Goal: Task Accomplishment & Management: Manage account settings

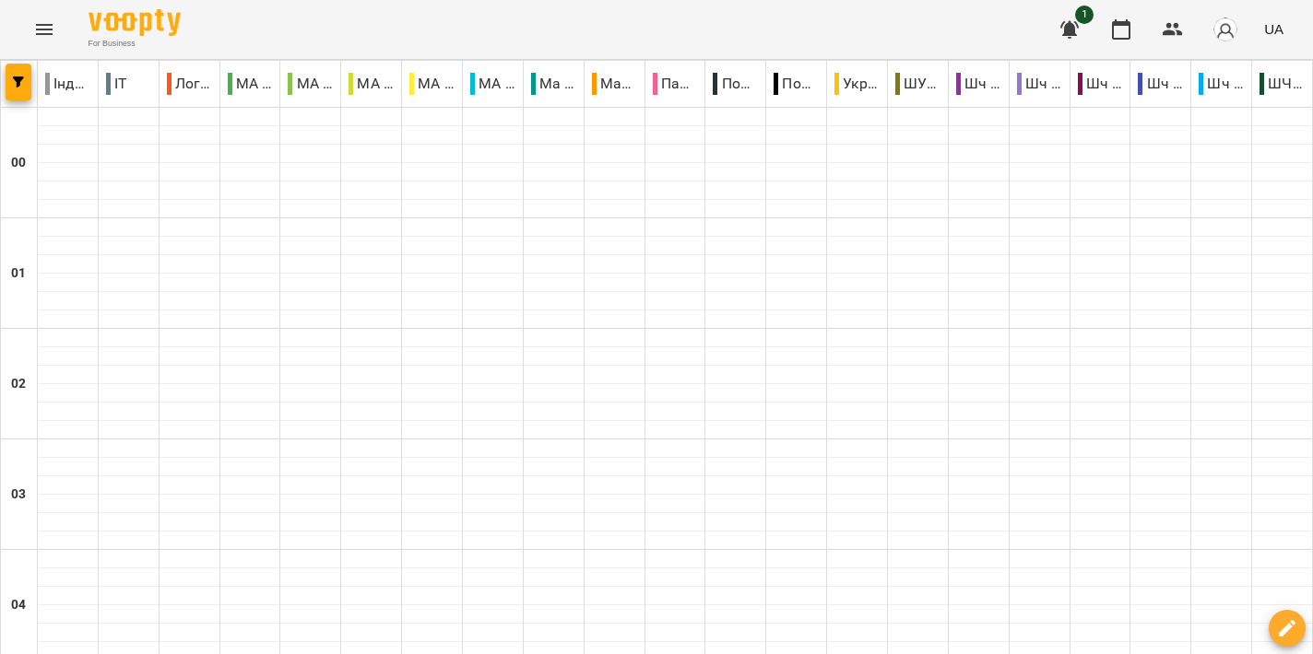
scroll to position [1699, 0]
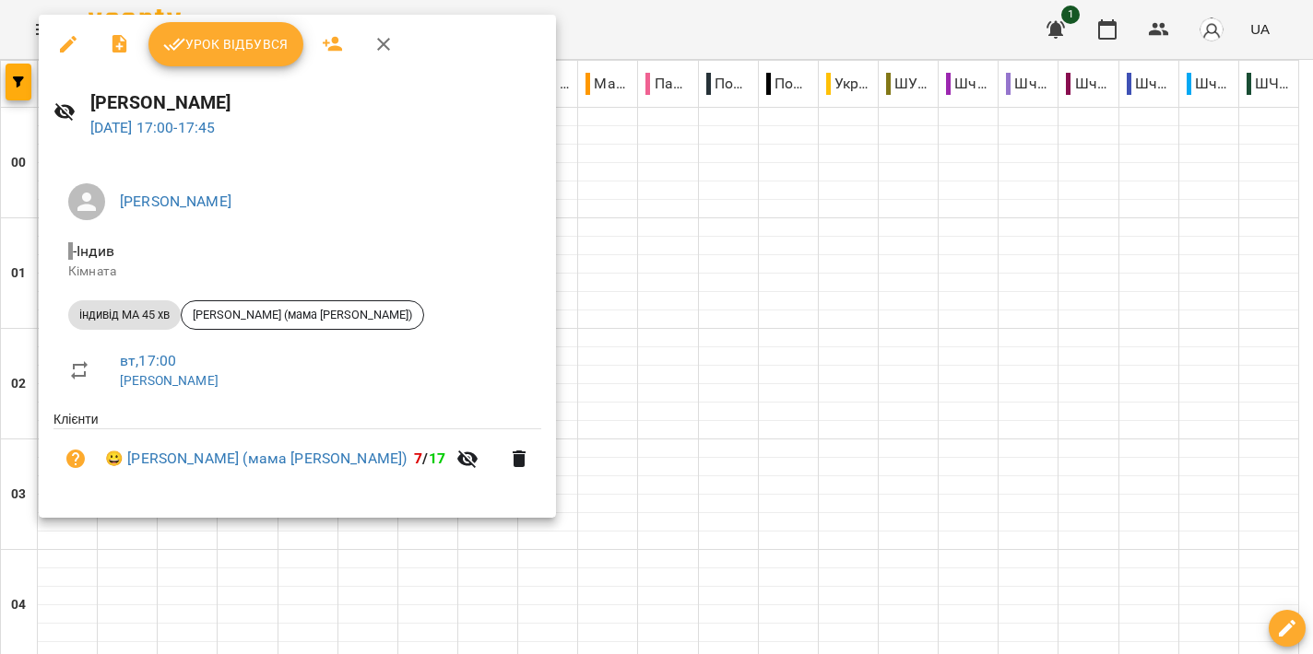
click at [239, 54] on span "Урок відбувся" at bounding box center [225, 44] width 125 height 22
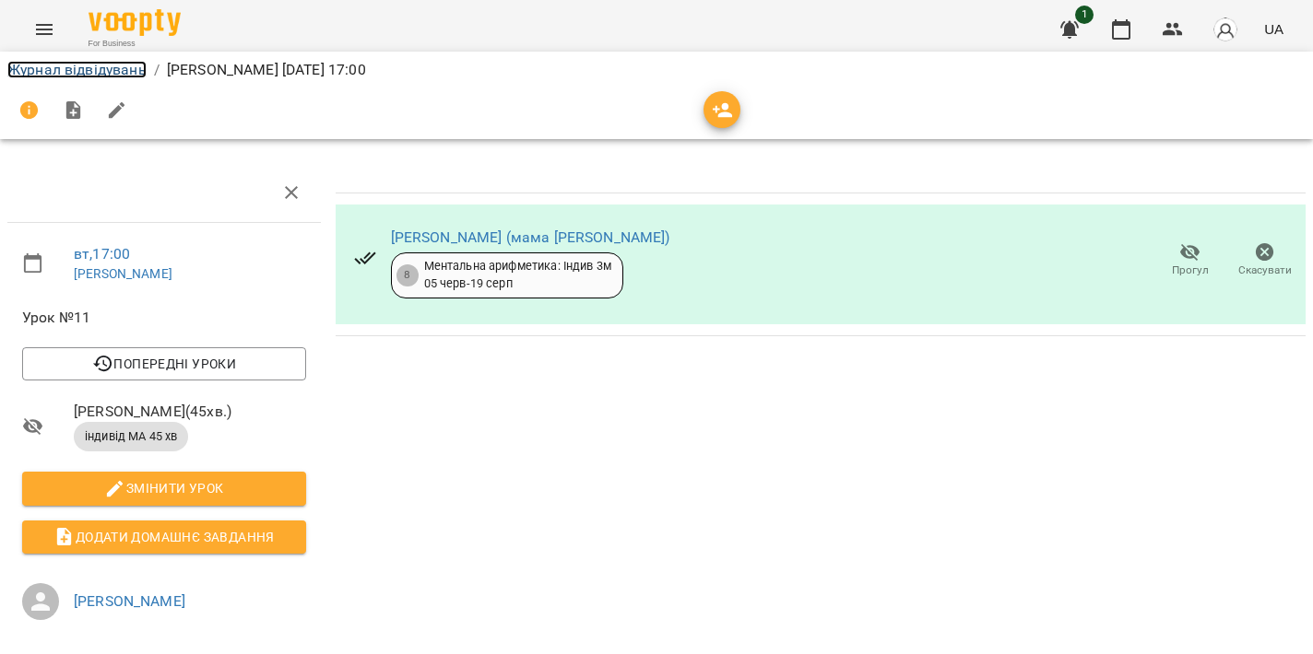
click at [117, 70] on link "Журнал відвідувань" at bounding box center [76, 70] width 139 height 18
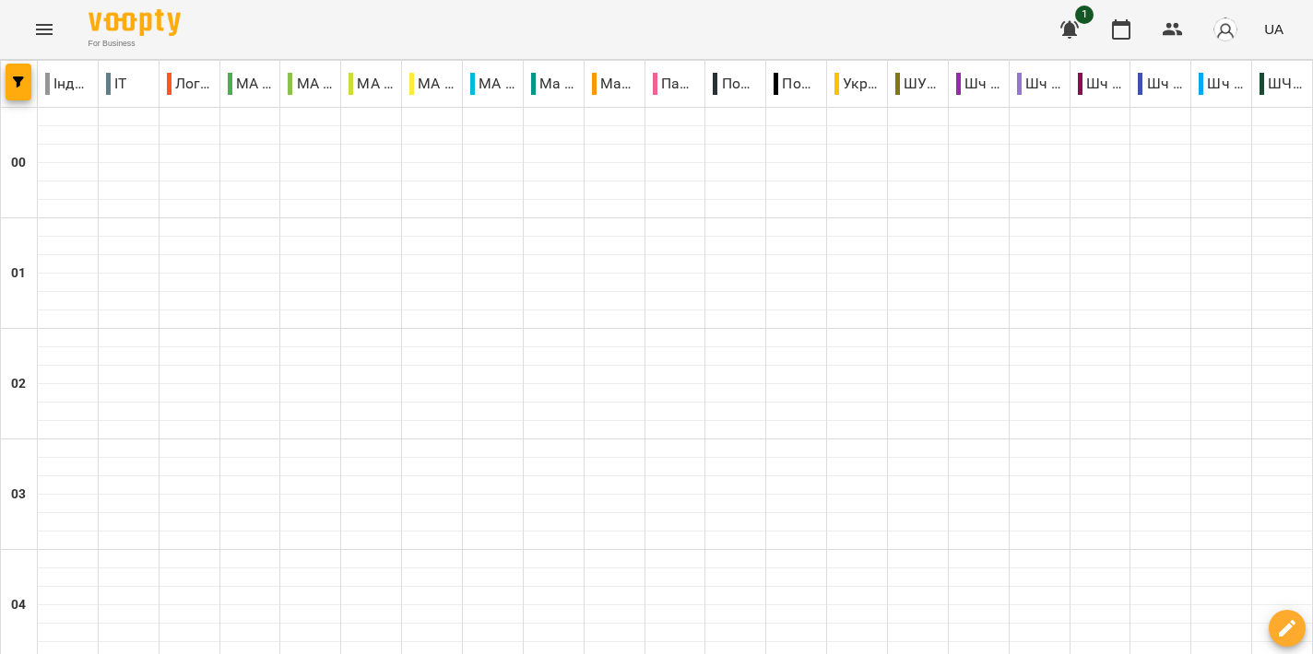
scroll to position [1714, 0]
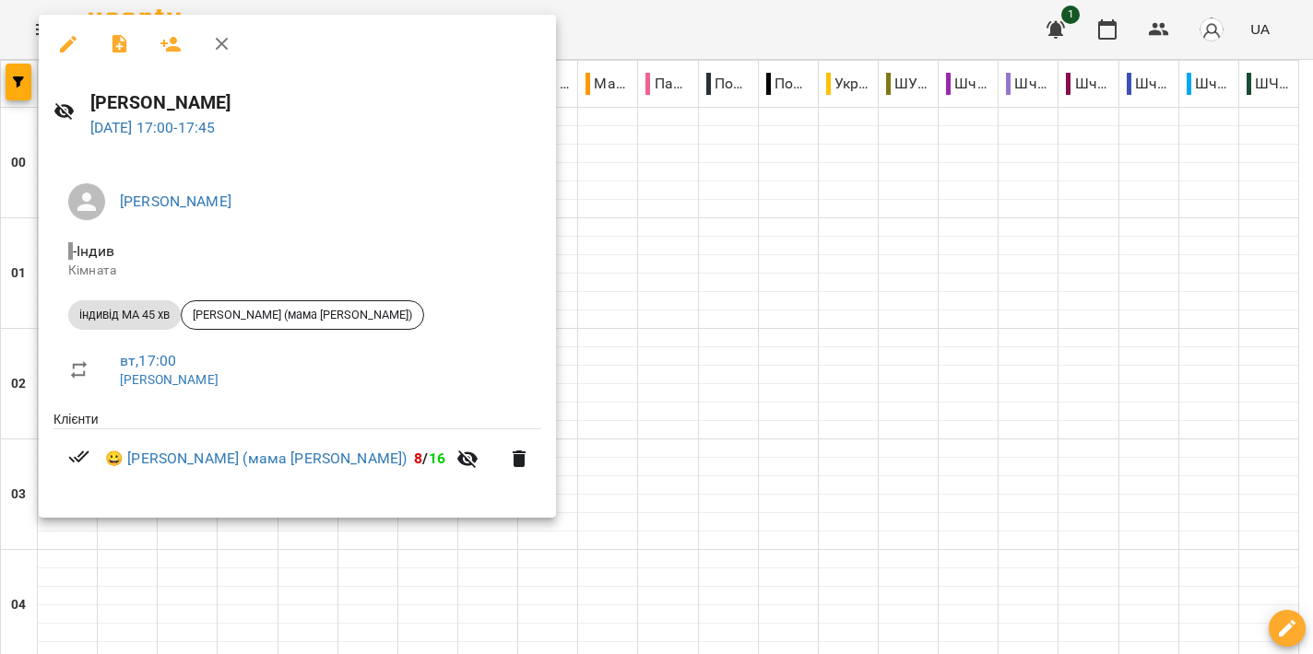
click at [629, 307] on div at bounding box center [656, 327] width 1313 height 654
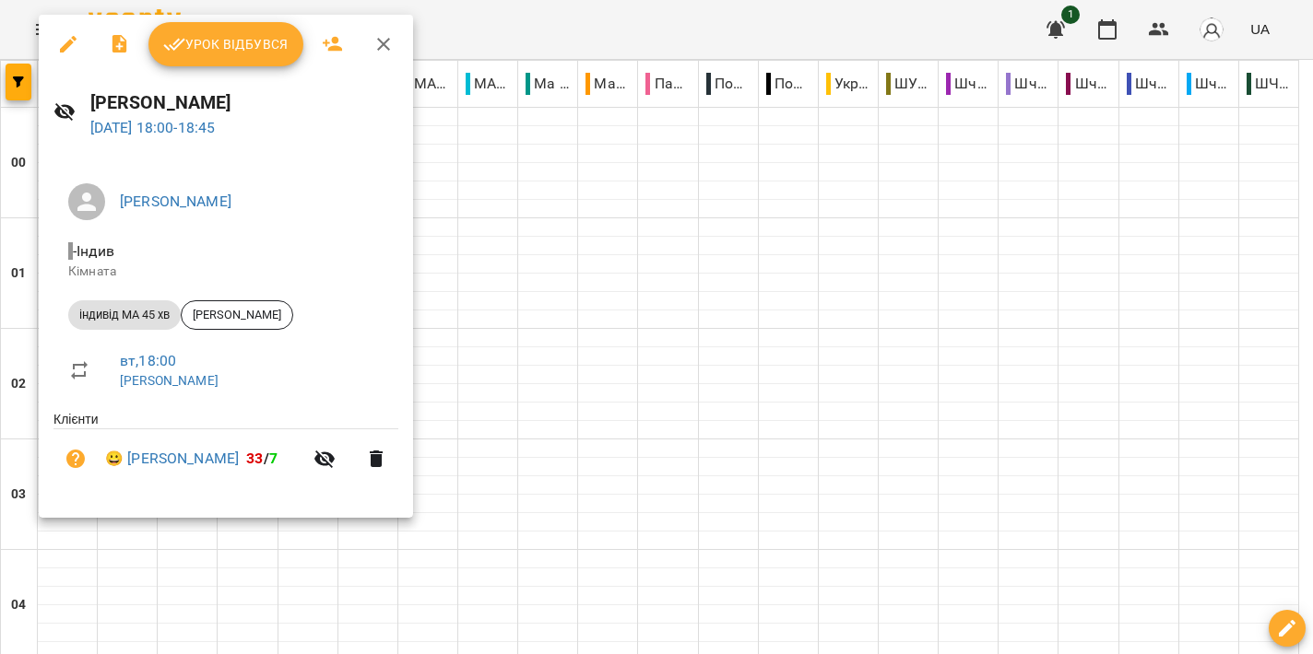
click at [665, 288] on div at bounding box center [656, 327] width 1313 height 654
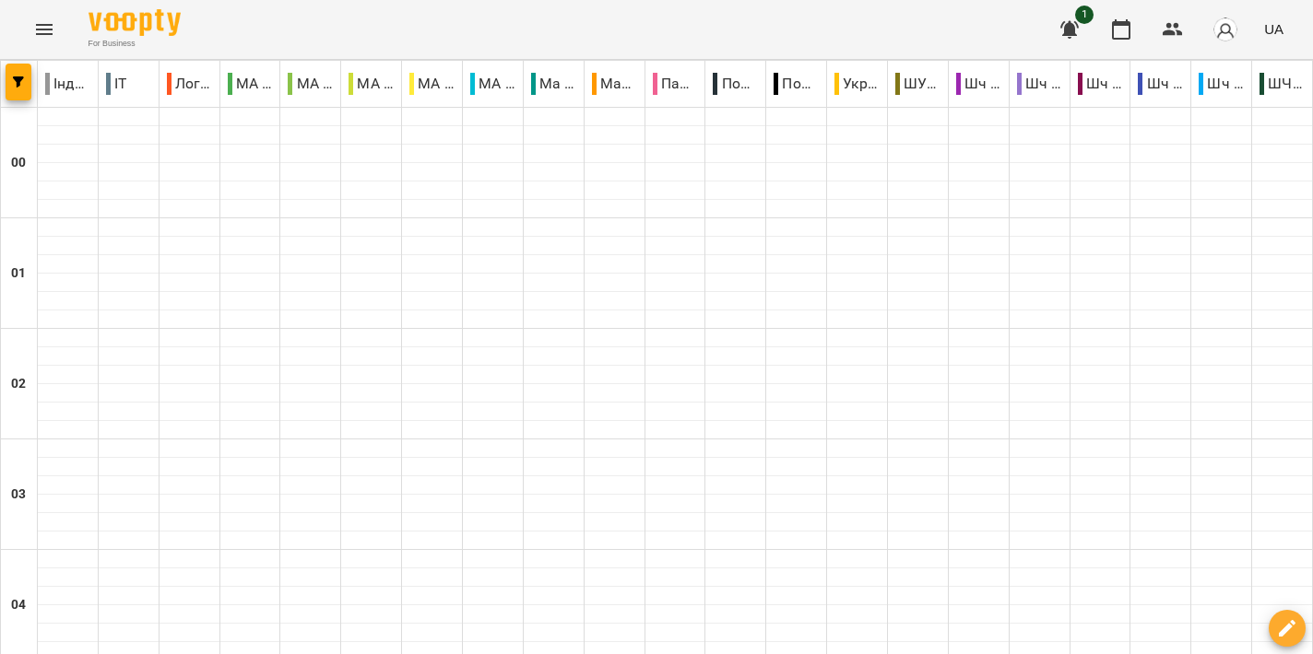
scroll to position [1911, 0]
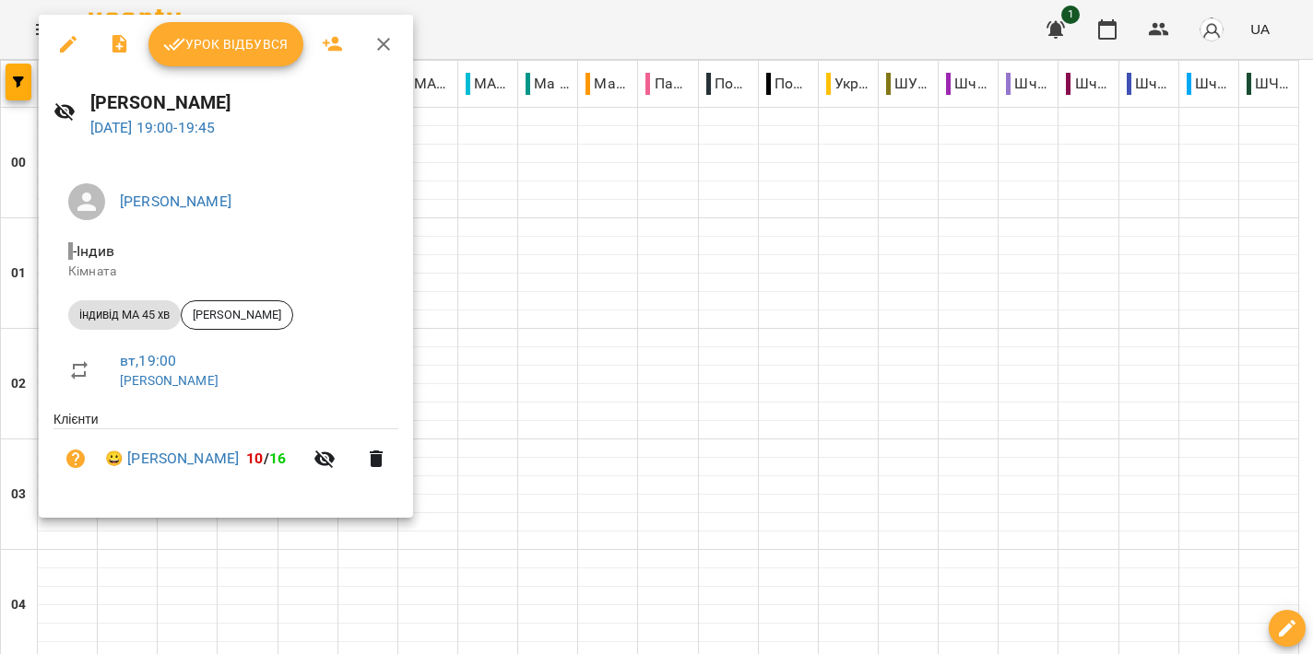
click at [589, 298] on div at bounding box center [656, 327] width 1313 height 654
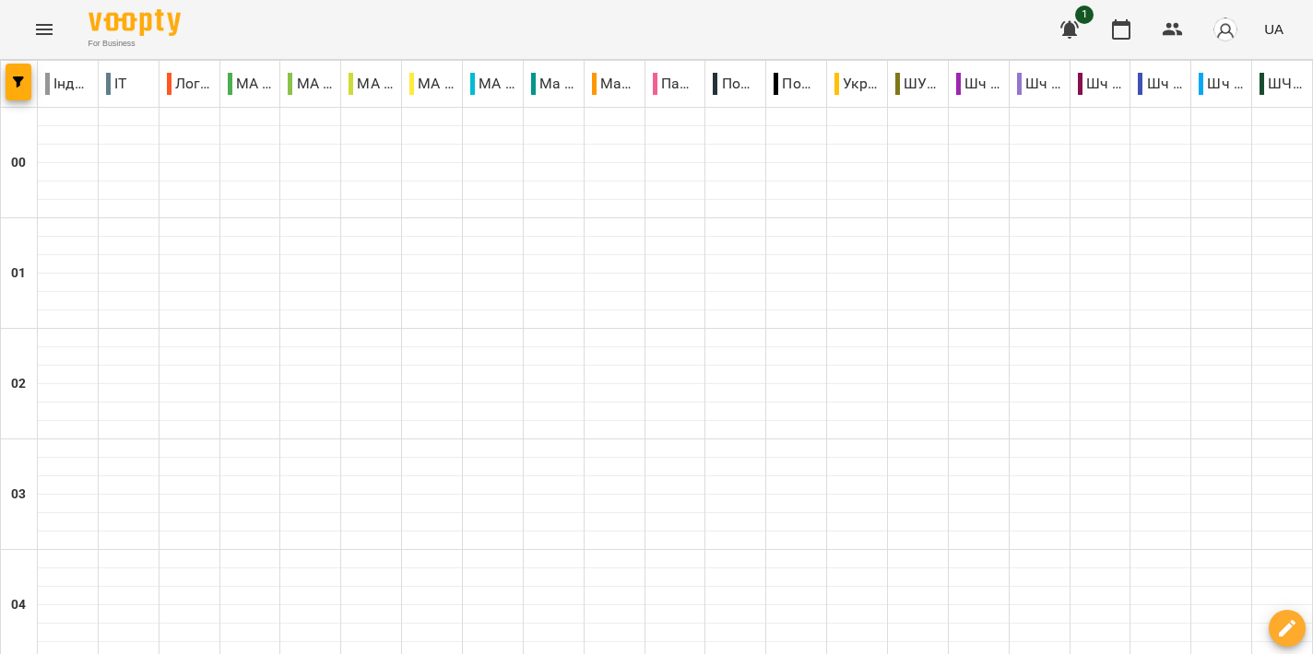
scroll to position [2045, 0]
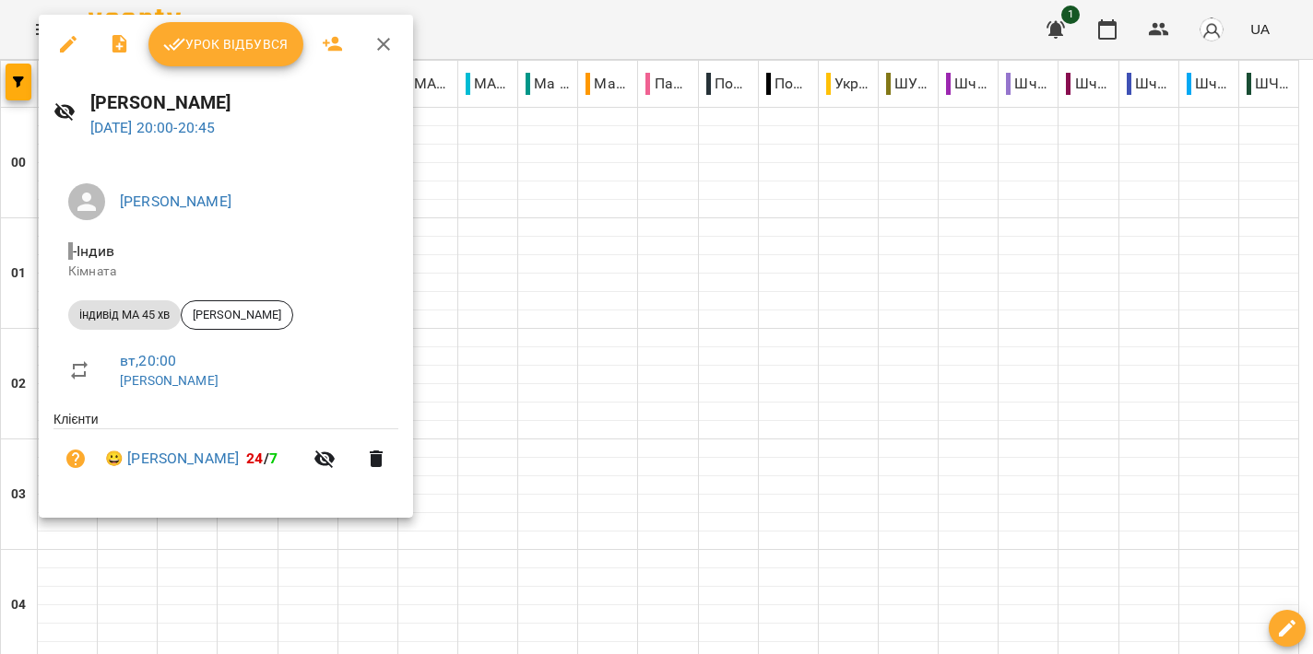
click at [704, 283] on div at bounding box center [656, 327] width 1313 height 654
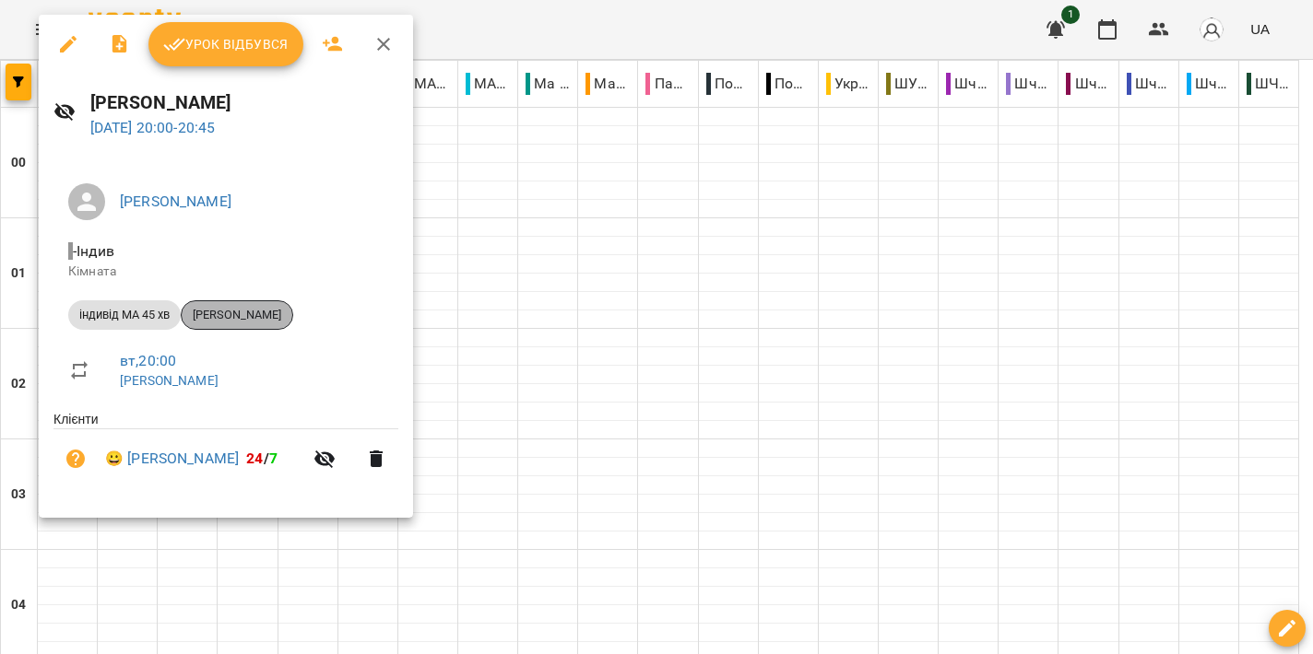
click at [286, 313] on span "[PERSON_NAME]" at bounding box center [237, 315] width 111 height 17
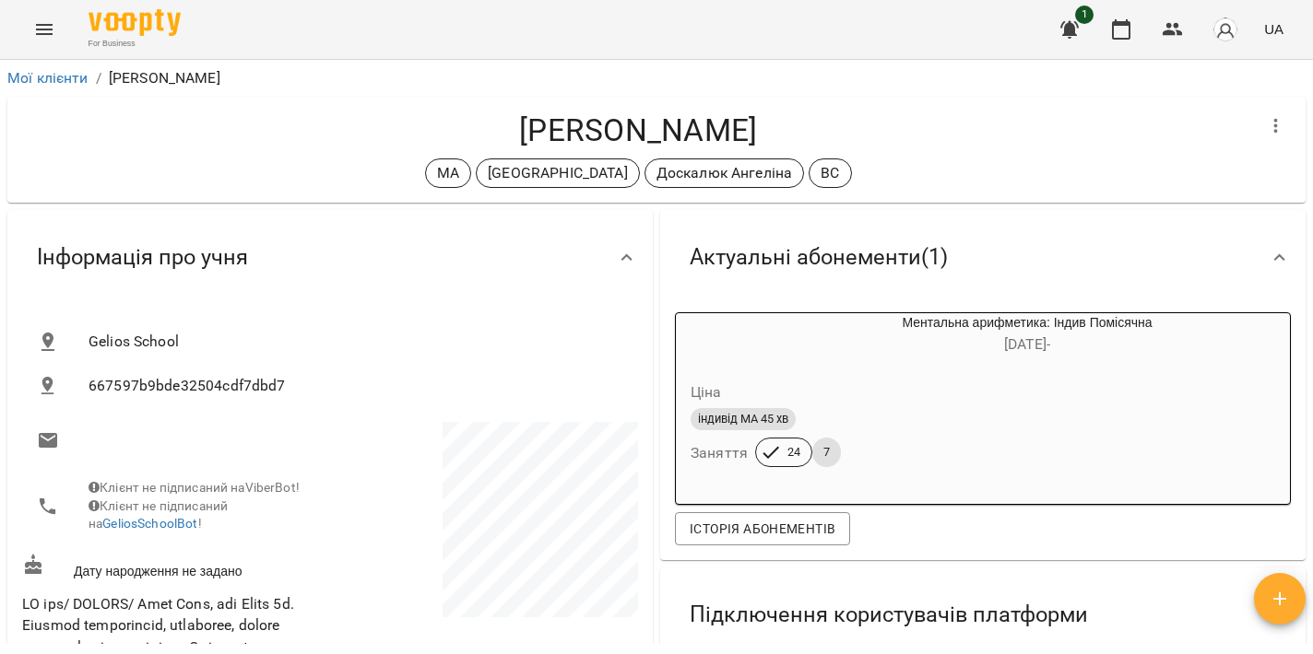
click at [46, 37] on icon "Menu" at bounding box center [44, 29] width 22 height 22
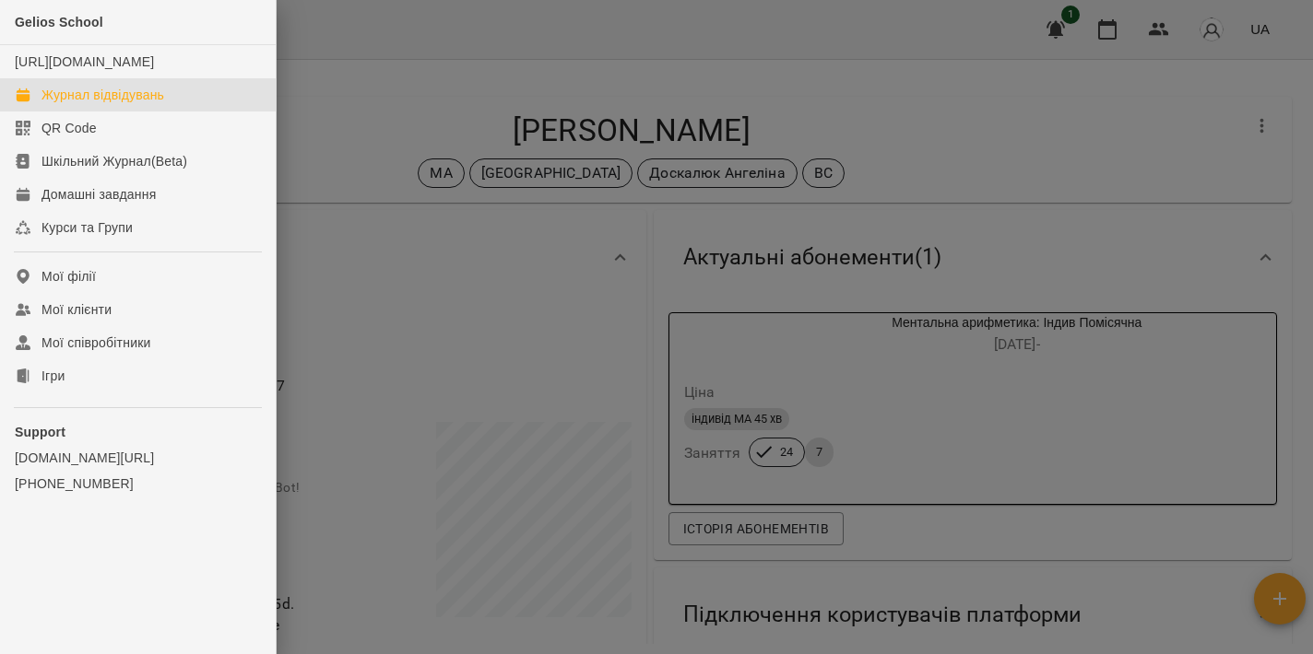
click at [88, 104] on div "Журнал відвідувань" at bounding box center [102, 95] width 123 height 18
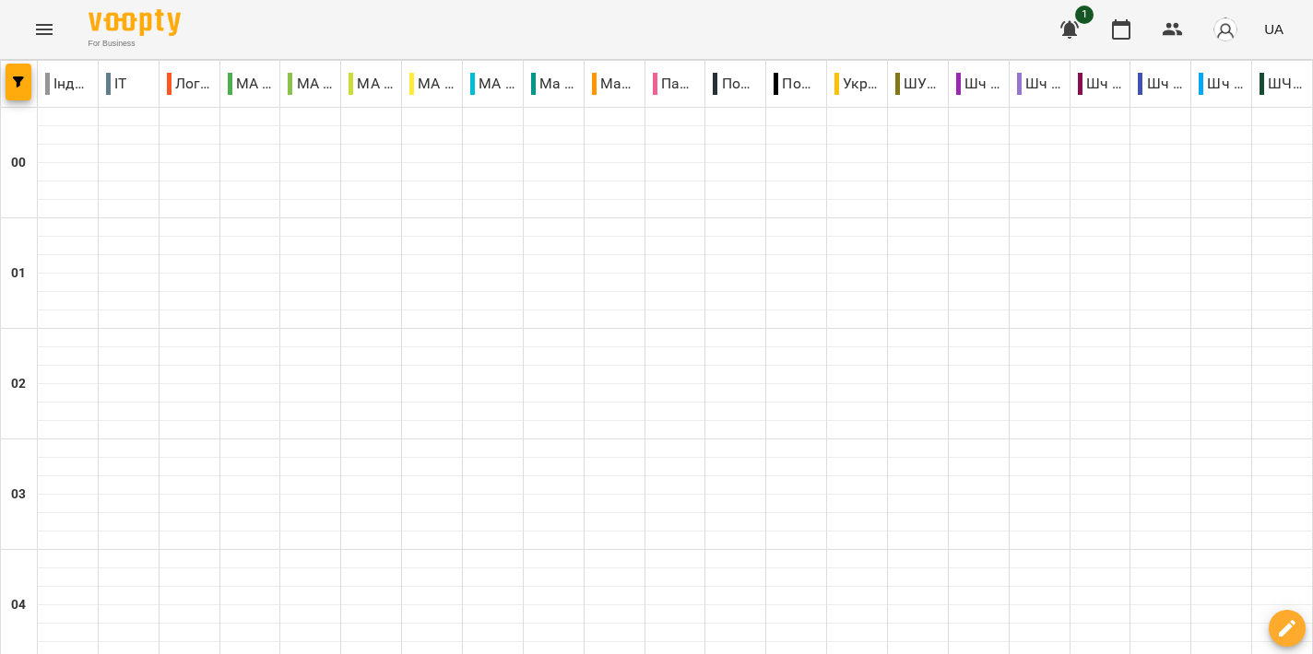
scroll to position [1780, 0]
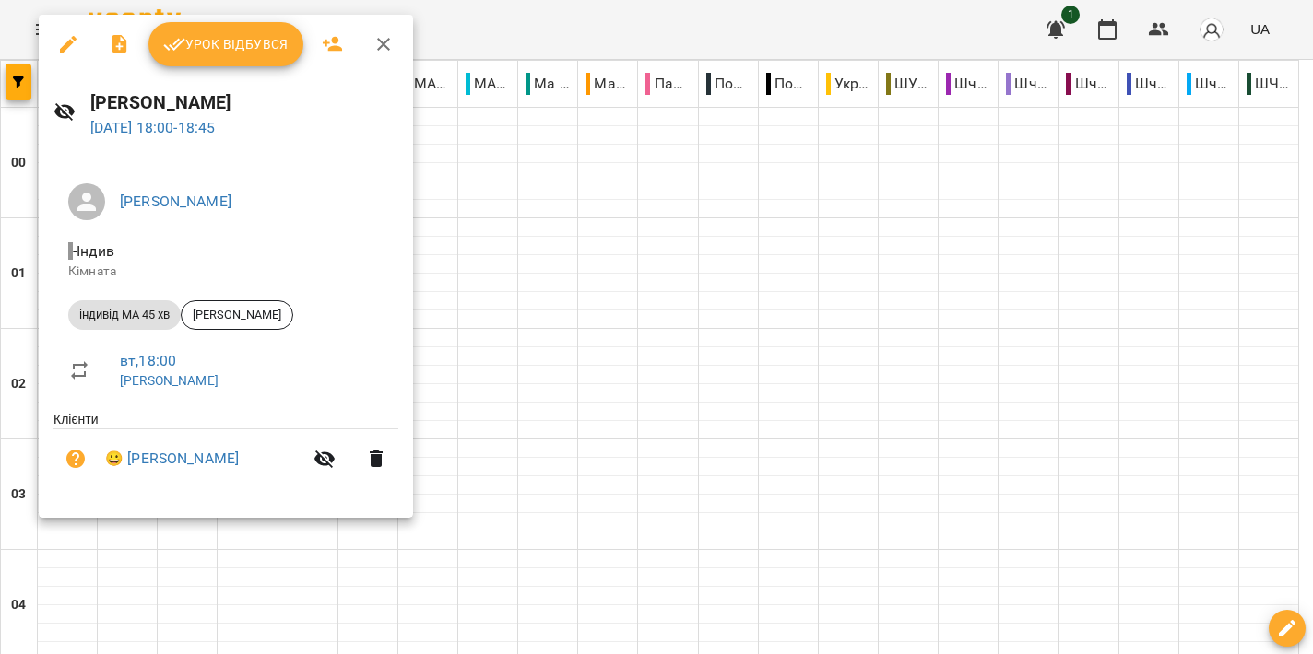
click at [699, 358] on div at bounding box center [656, 327] width 1313 height 654
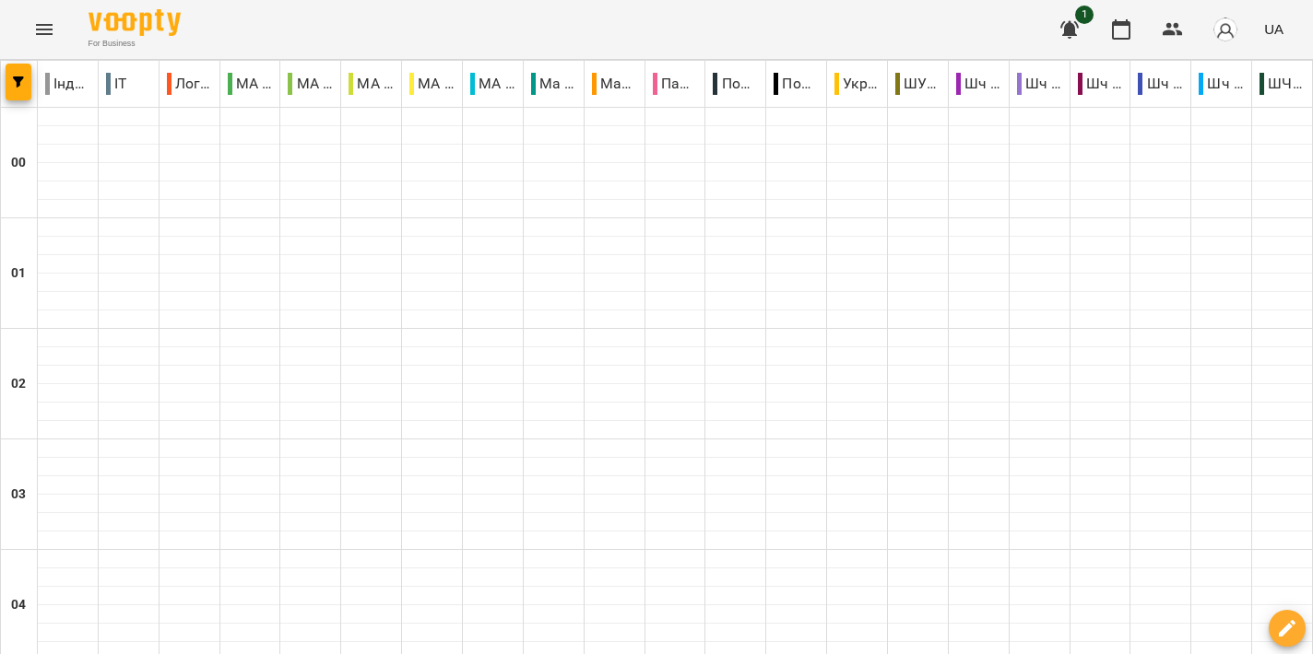
scroll to position [1695, 0]
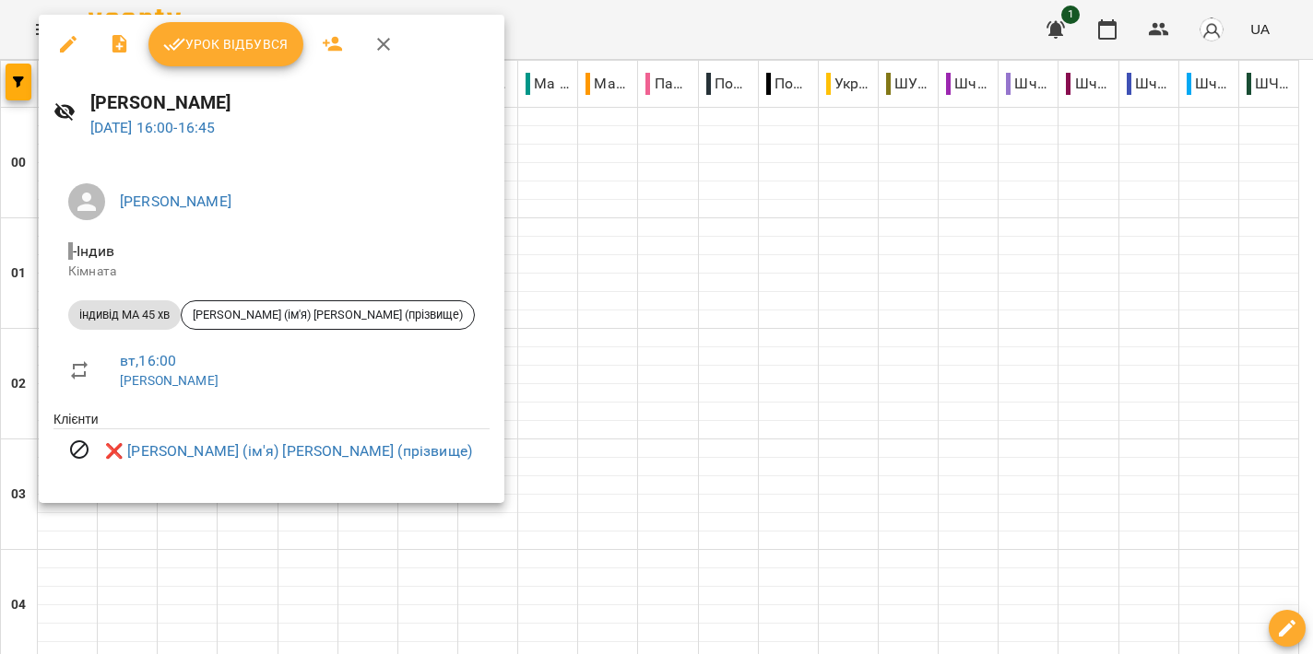
click at [642, 265] on div at bounding box center [656, 327] width 1313 height 654
